Goal: Task Accomplishment & Management: Manage account settings

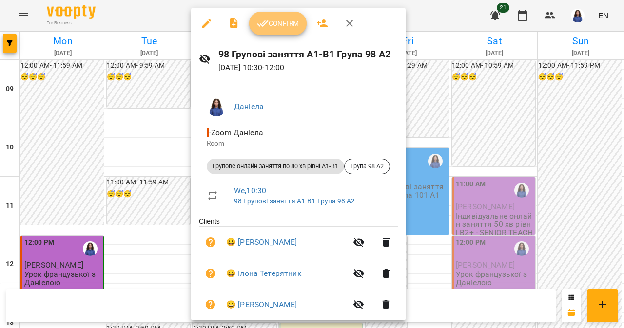
click at [282, 22] on span "Confirm" at bounding box center [278, 24] width 42 height 12
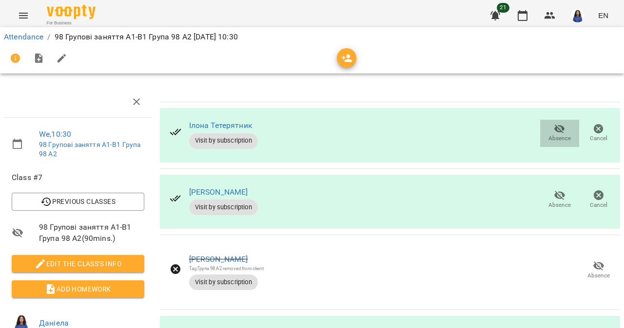
click at [554, 128] on icon "button" at bounding box center [560, 129] width 12 height 12
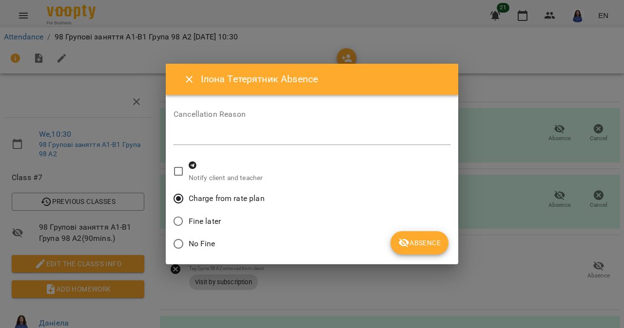
click at [437, 251] on button "Absence" at bounding box center [419, 242] width 58 height 23
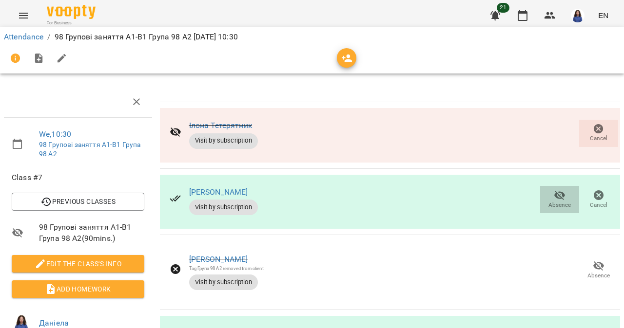
click at [554, 200] on icon "button" at bounding box center [560, 196] width 12 height 12
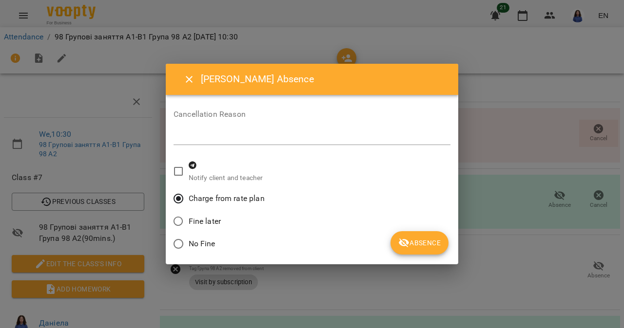
click at [424, 247] on span "Absence" at bounding box center [419, 243] width 42 height 12
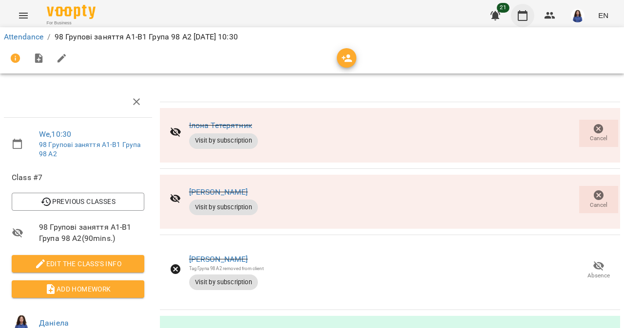
click at [520, 13] on icon "button" at bounding box center [523, 15] width 10 height 11
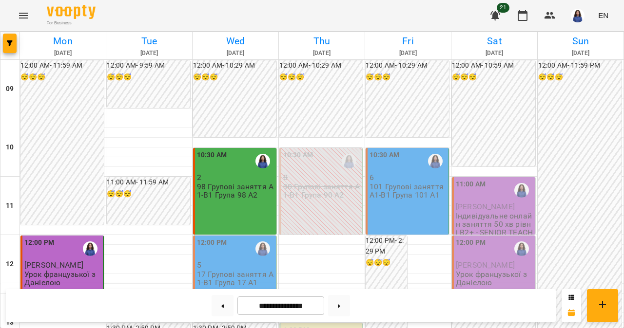
scroll to position [12, 0]
click at [228, 243] on div "12:00 PM" at bounding box center [235, 249] width 77 height 22
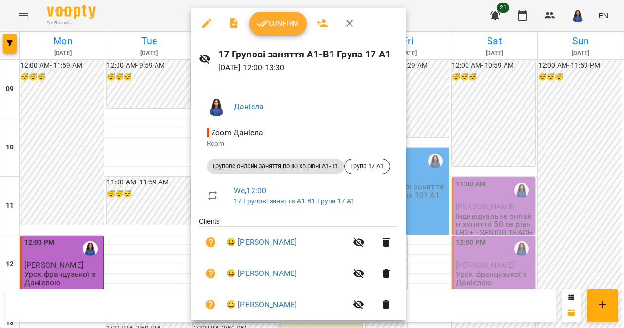
click at [281, 18] on span "Confirm" at bounding box center [278, 24] width 42 height 12
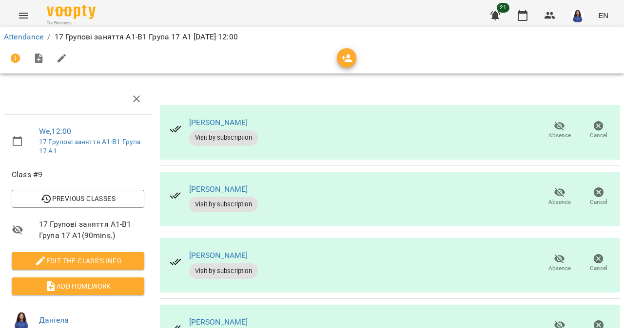
scroll to position [172, 0]
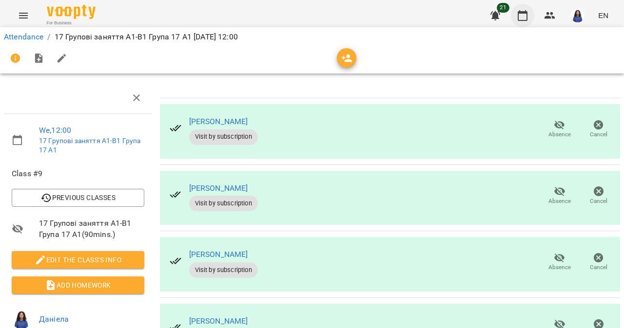
click at [526, 19] on icon "button" at bounding box center [523, 16] width 12 height 12
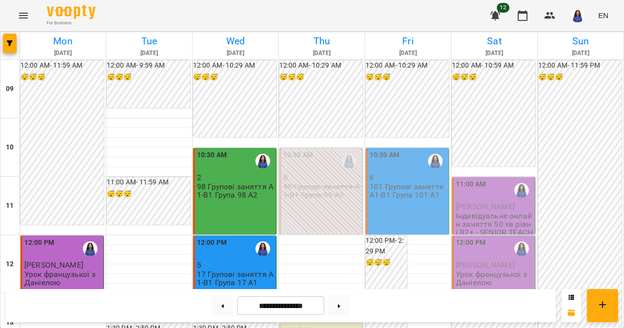
scroll to position [298, 0]
